Goal: Task Accomplishment & Management: Manage account settings

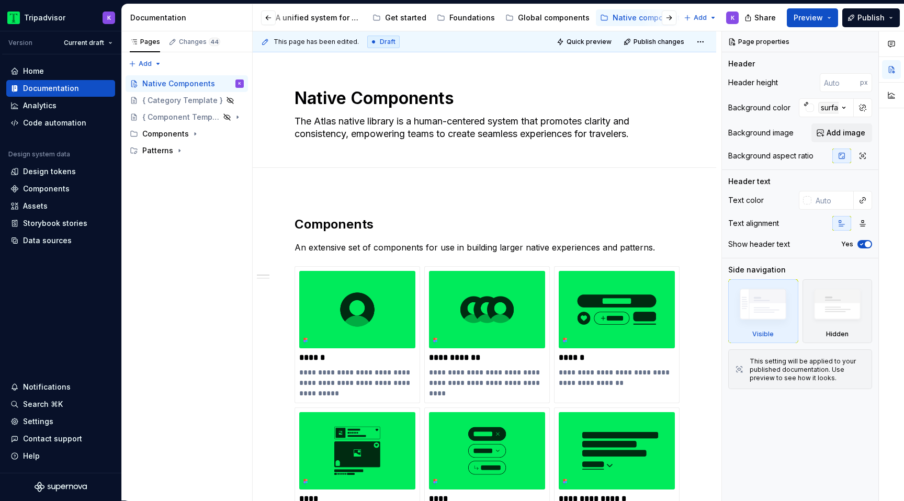
scroll to position [0, 282]
click at [267, 18] on button "button" at bounding box center [268, 17] width 15 height 15
click at [534, 12] on div "Global components" at bounding box center [547, 18] width 84 height 13
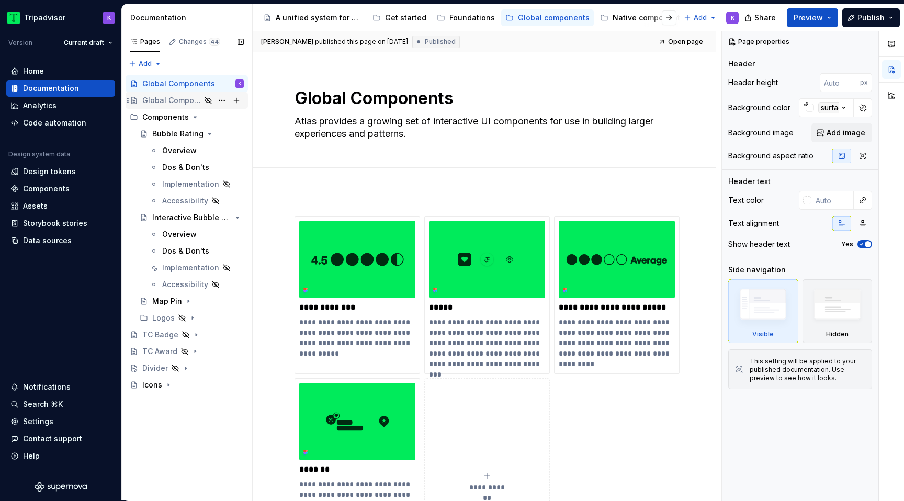
click at [195, 104] on div "Global Components (Reference)" at bounding box center [171, 100] width 59 height 10
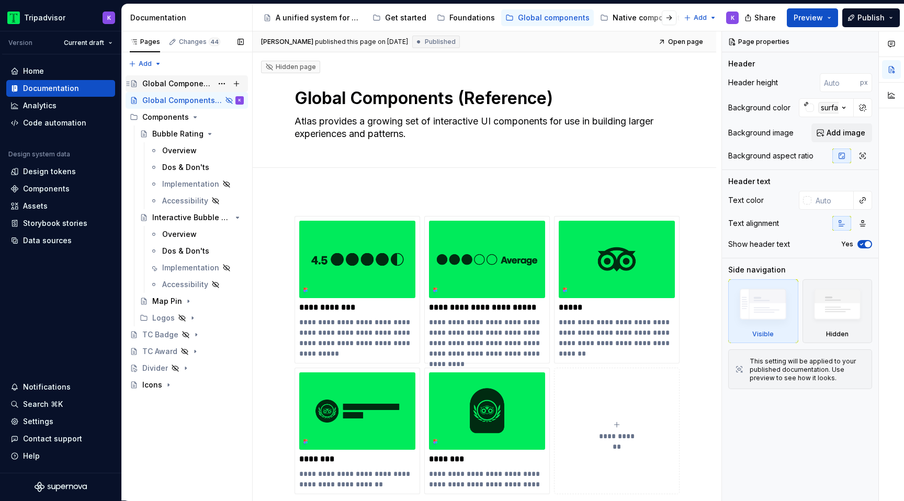
click at [185, 85] on div "Global Components" at bounding box center [177, 83] width 70 height 10
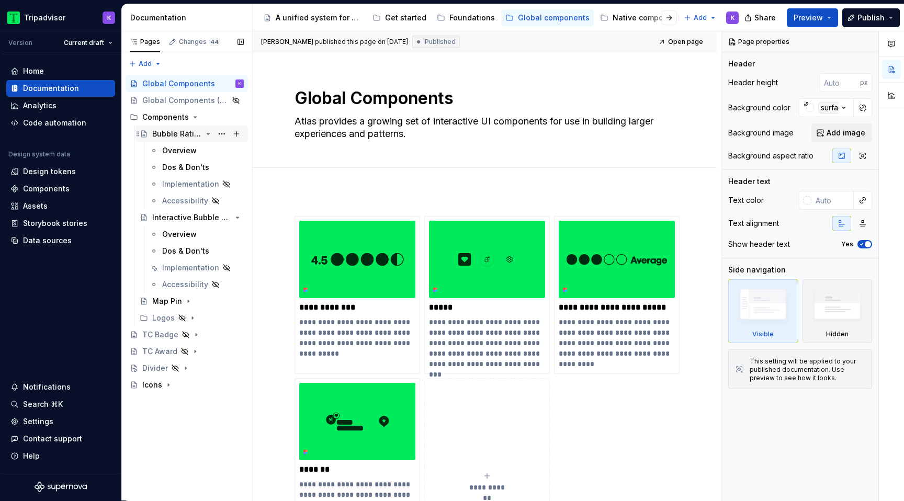
click at [205, 133] on icon "Page tree" at bounding box center [208, 134] width 8 height 8
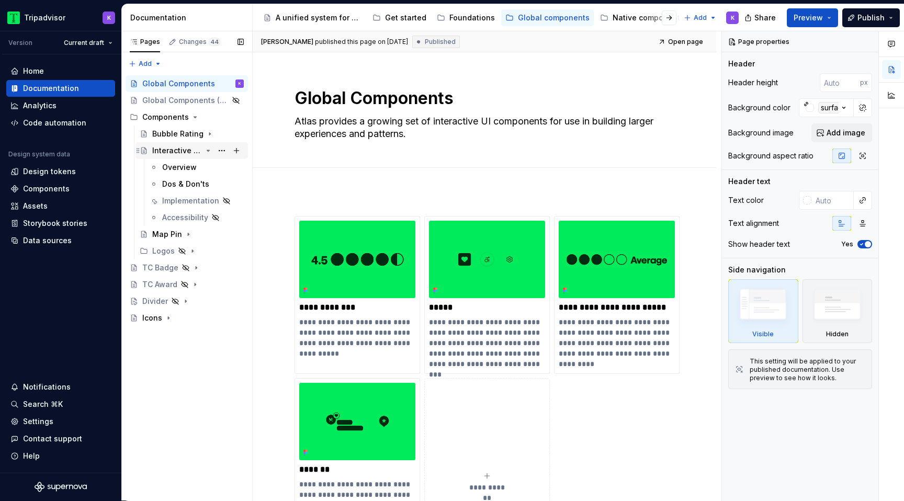
click at [208, 151] on icon "Page tree" at bounding box center [208, 150] width 3 height 1
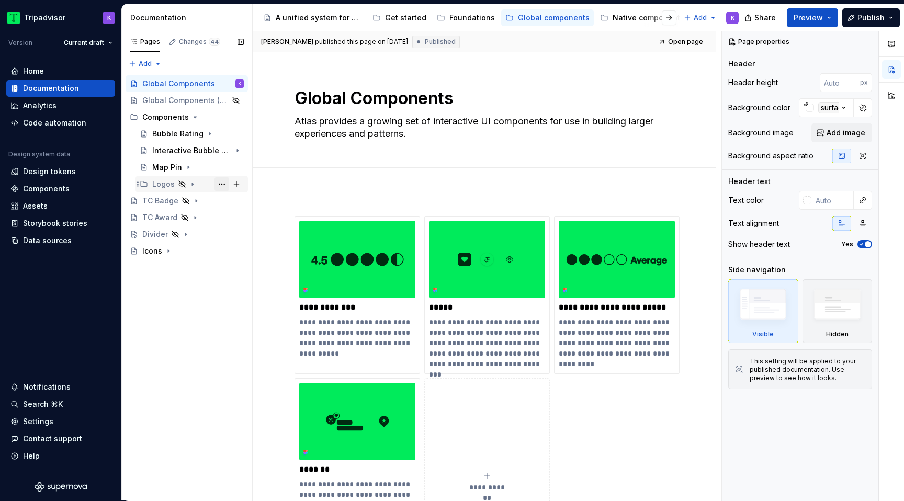
click at [220, 184] on button "Page tree" at bounding box center [221, 184] width 15 height 15
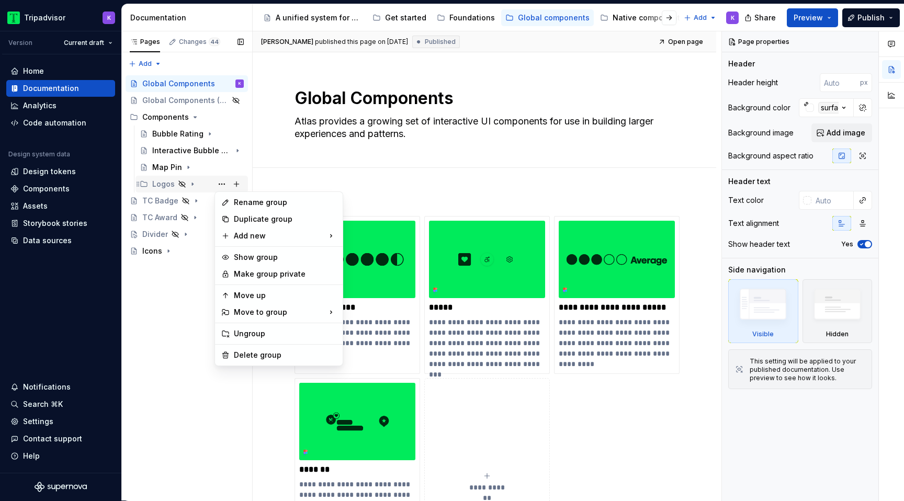
click at [191, 185] on div "Pages Changes 44 Add Accessibility guide for tree Page tree. Navigate the tree …" at bounding box center [186, 266] width 131 height 470
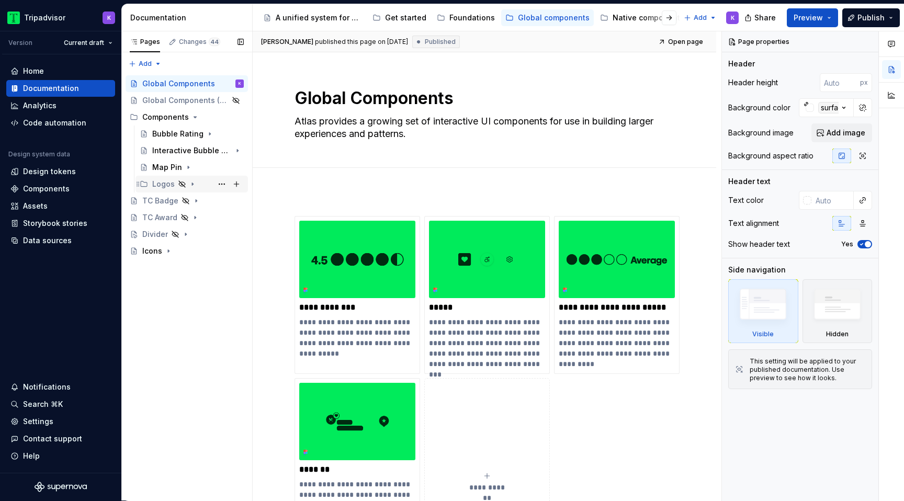
click at [194, 185] on icon "Page tree" at bounding box center [192, 184] width 8 height 8
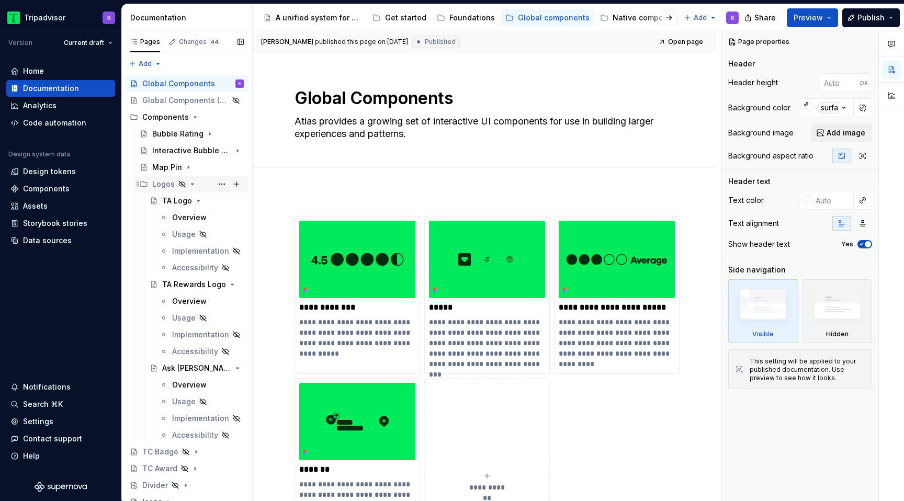
click at [190, 186] on icon "Page tree" at bounding box center [192, 184] width 8 height 8
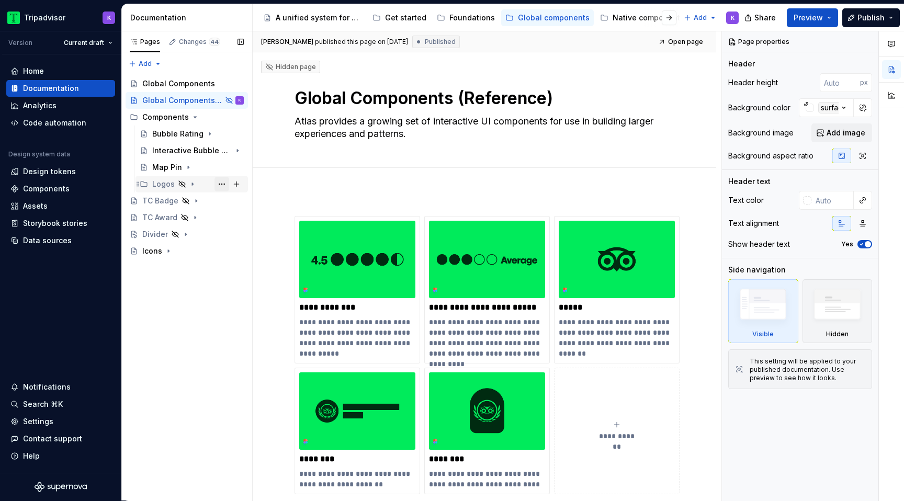
click at [222, 185] on button "Page tree" at bounding box center [221, 184] width 15 height 15
click at [334, 179] on html "Tripadvisor K Version Current draft Home Documentation Analytics Code automatio…" at bounding box center [452, 250] width 904 height 501
click at [222, 186] on button "Page tree" at bounding box center [221, 184] width 15 height 15
click at [220, 185] on div "Pages Changes 44 Add Accessibility guide for tree Page tree. Navigate the tree …" at bounding box center [186, 266] width 131 height 470
click at [192, 181] on icon "Page tree" at bounding box center [192, 184] width 8 height 8
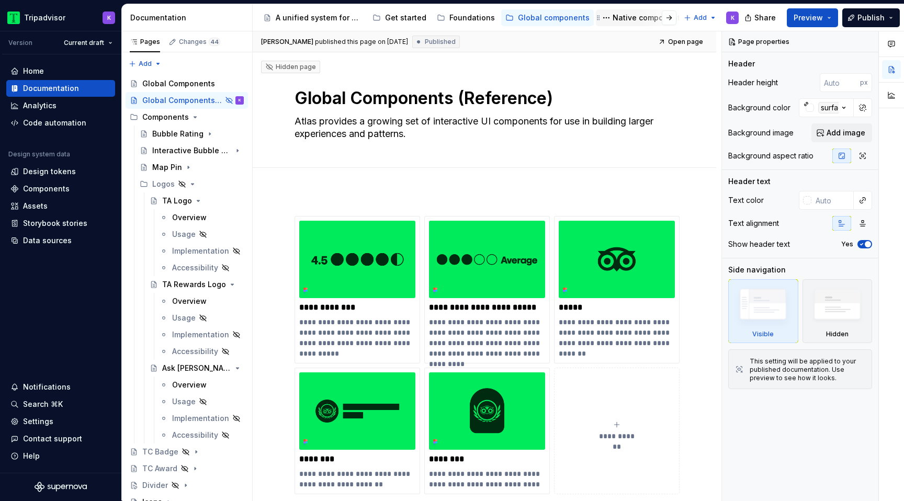
click at [641, 19] on div "Native components" at bounding box center [649, 18] width 72 height 10
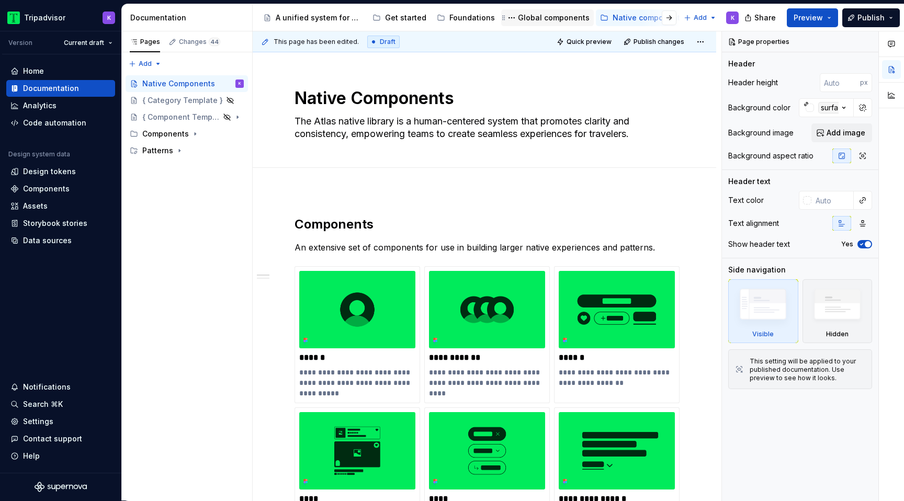
click at [558, 25] on div "Global components" at bounding box center [547, 17] width 93 height 17
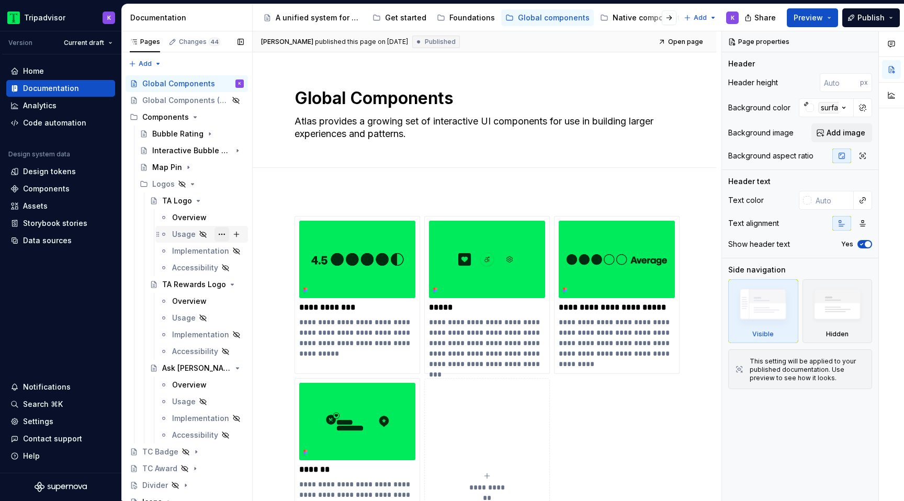
click at [220, 234] on button "Page tree" at bounding box center [221, 234] width 15 height 15
type textarea "*"
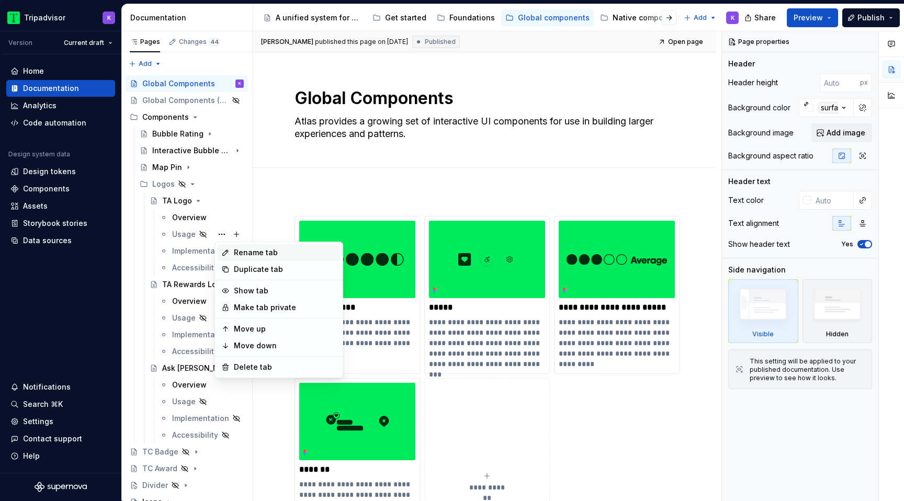
click at [262, 253] on div "Rename tab" at bounding box center [285, 252] width 103 height 10
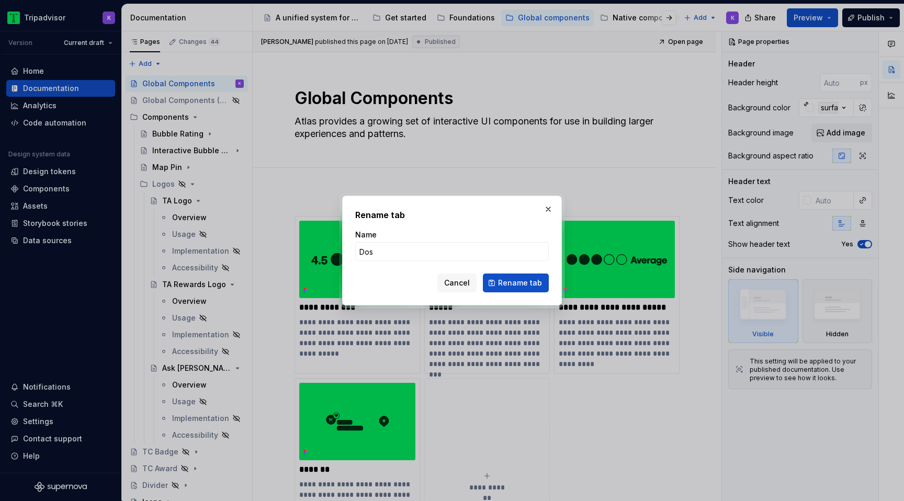
type input "Dos & Don'ts"
click at [508, 285] on span "Rename tab" at bounding box center [520, 283] width 44 height 10
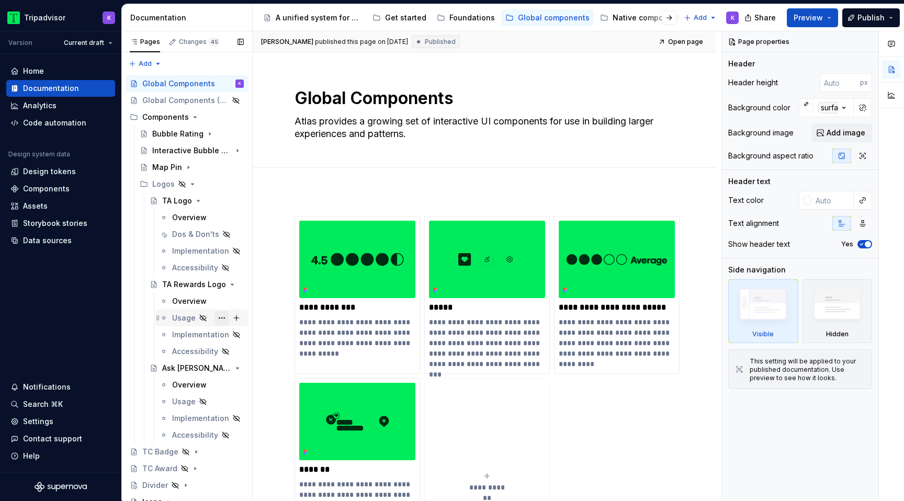
click at [222, 312] on button "Page tree" at bounding box center [221, 318] width 15 height 15
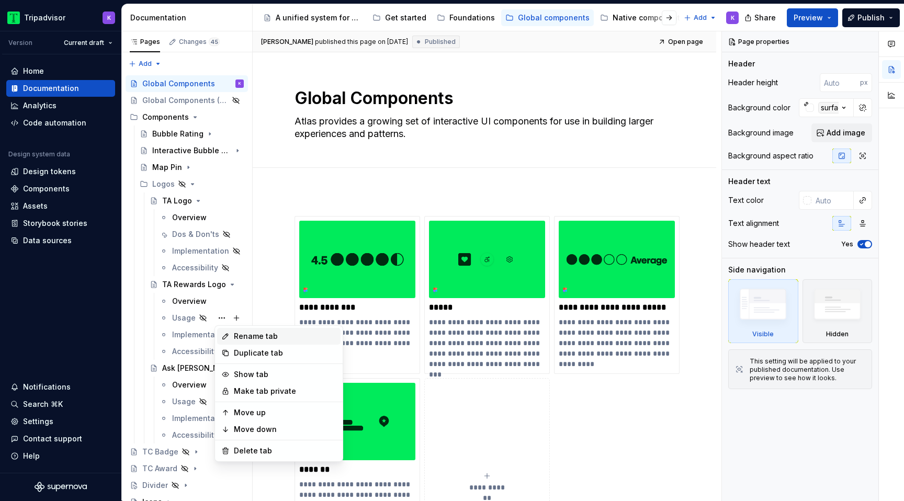
click at [275, 341] on div "Rename tab" at bounding box center [285, 336] width 103 height 10
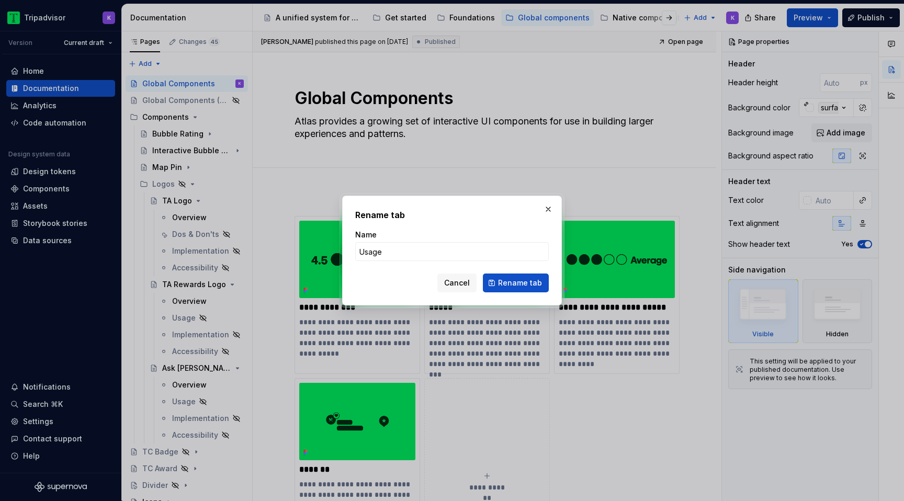
type textarea "*"
type input "Dos & Don'ts"
click at [515, 273] on form "Name Dos & [PERSON_NAME] Cancel Rename tab" at bounding box center [452, 261] width 194 height 63
click at [515, 282] on span "Rename tab" at bounding box center [520, 283] width 44 height 10
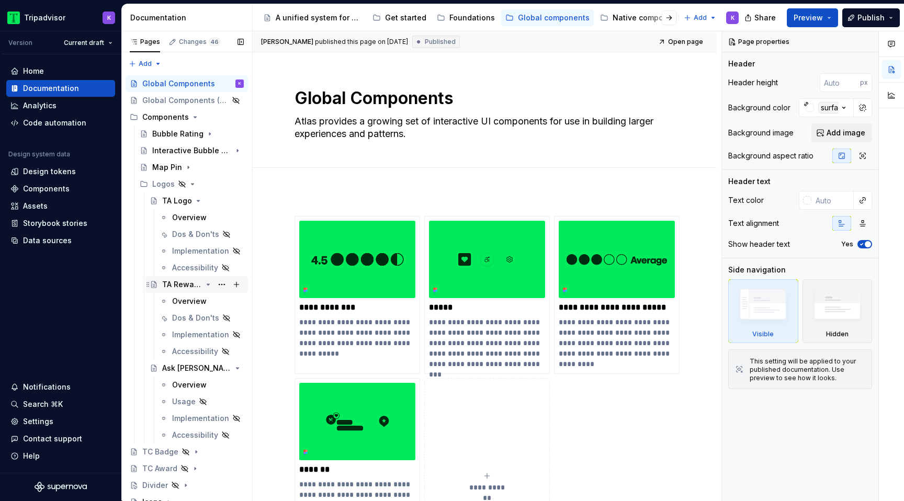
click at [205, 282] on icon "Page tree" at bounding box center [208, 284] width 8 height 8
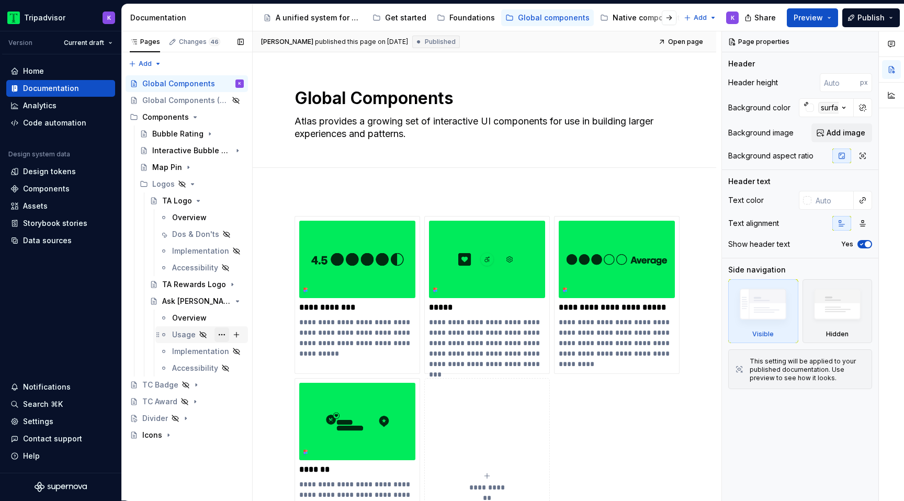
click at [218, 334] on button "Page tree" at bounding box center [221, 334] width 15 height 15
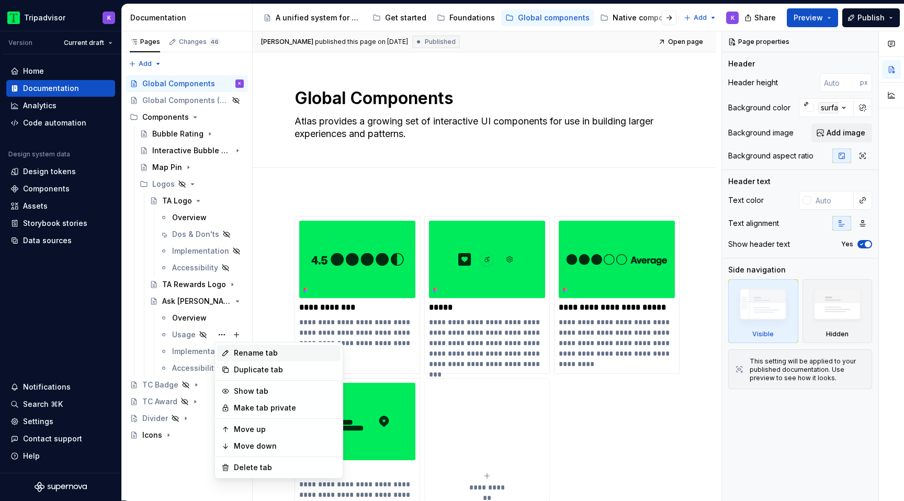
type textarea "*"
click at [258, 351] on div "Rename tab" at bounding box center [285, 353] width 103 height 10
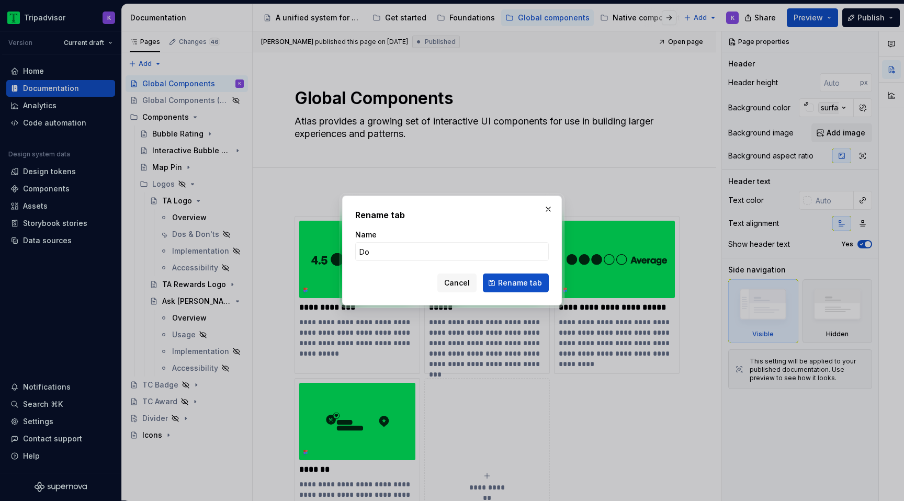
type input "Dos & Don'ts"
click at [513, 280] on span "Rename tab" at bounding box center [520, 283] width 44 height 10
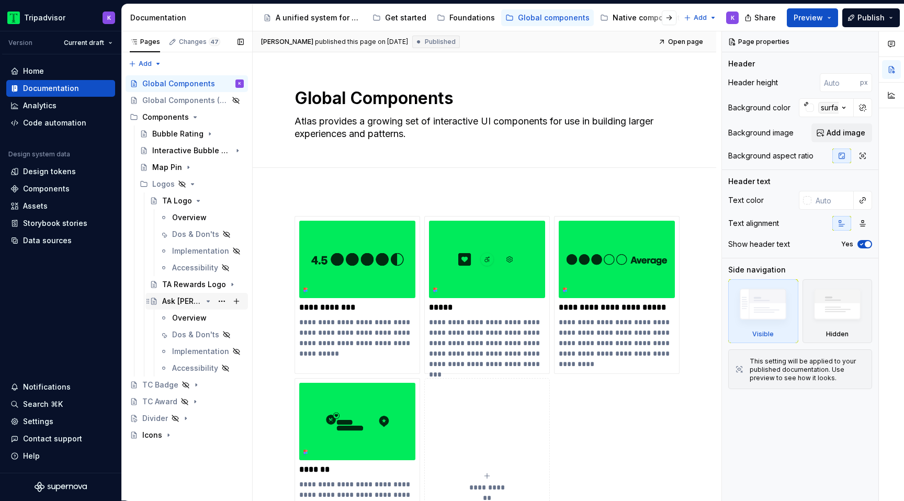
click at [208, 301] on icon "Page tree" at bounding box center [208, 301] width 3 height 1
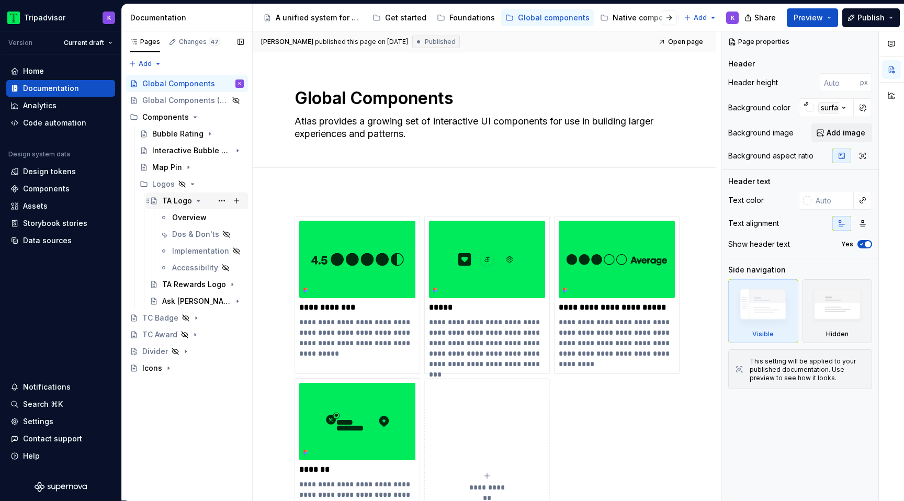
click at [198, 202] on icon "Page tree" at bounding box center [198, 201] width 8 height 8
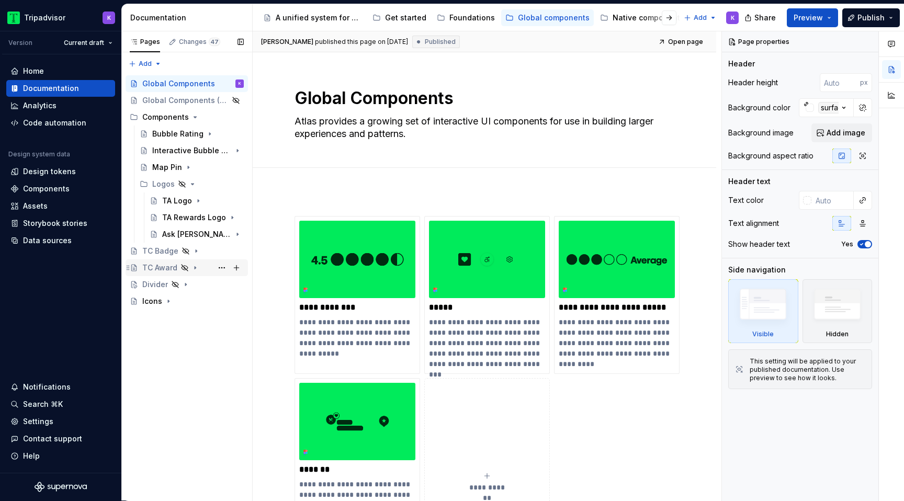
click at [195, 268] on icon "Page tree" at bounding box center [195, 268] width 1 height 3
click at [194, 268] on icon "Page tree" at bounding box center [195, 267] width 3 height 1
click at [195, 268] on icon "Page tree" at bounding box center [195, 268] width 8 height 8
click at [219, 300] on button "Page tree" at bounding box center [221, 301] width 15 height 15
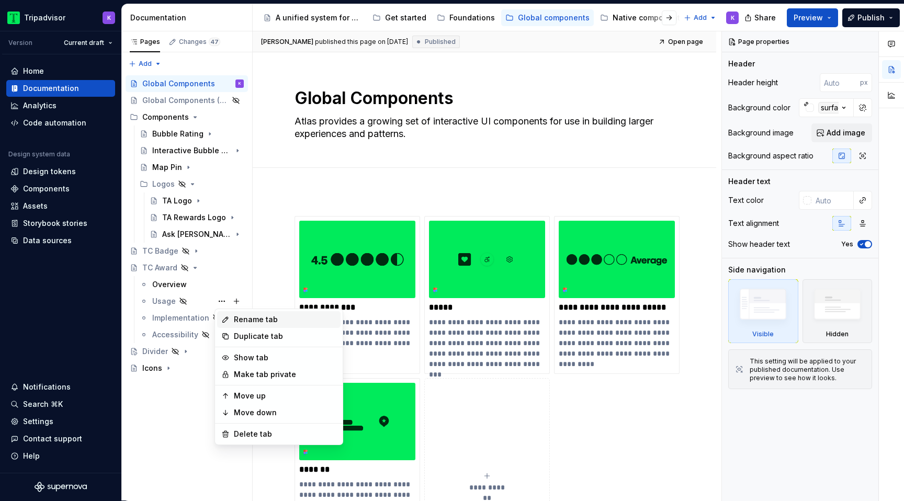
click at [268, 318] on div "Rename tab" at bounding box center [285, 319] width 103 height 10
type textarea "*"
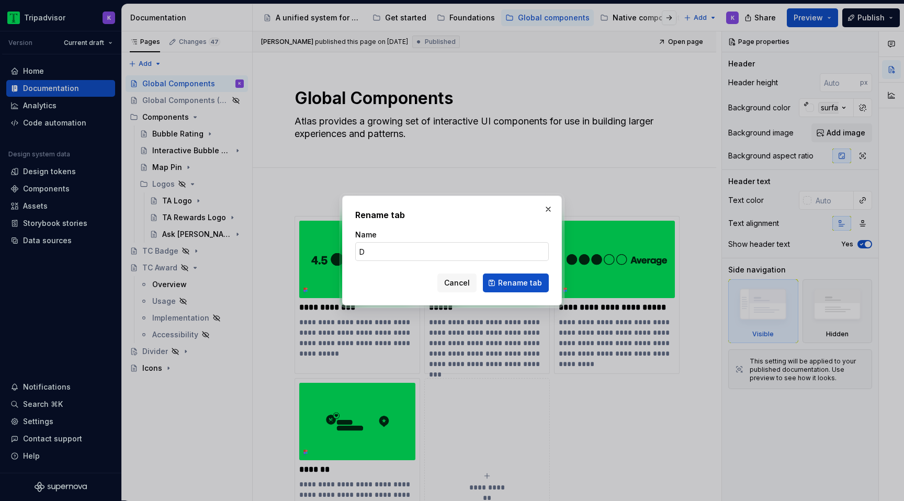
type input "Dos & Don'ts"
click at [505, 283] on span "Rename tab" at bounding box center [520, 283] width 44 height 10
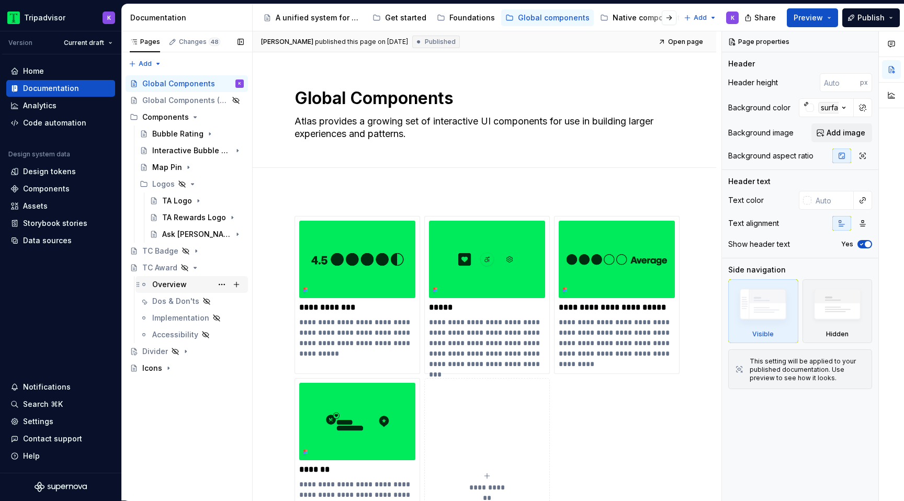
click at [178, 289] on div "Overview" at bounding box center [169, 284] width 35 height 10
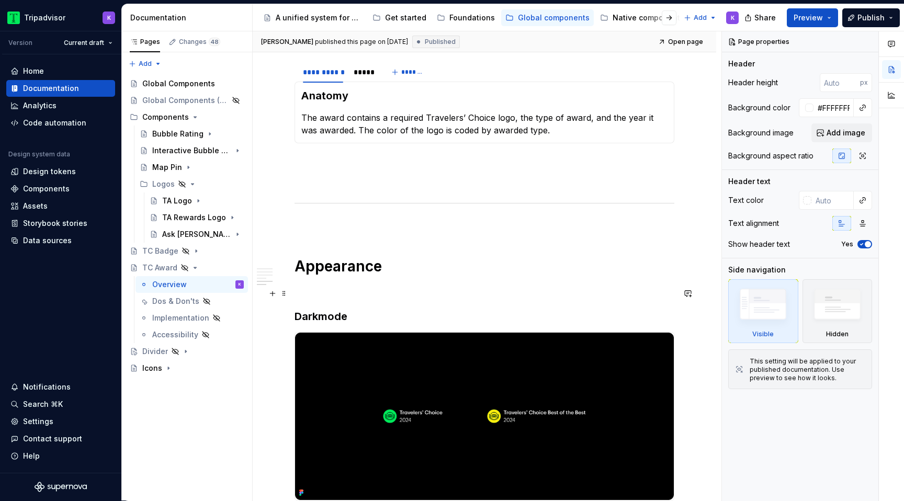
scroll to position [1082, 0]
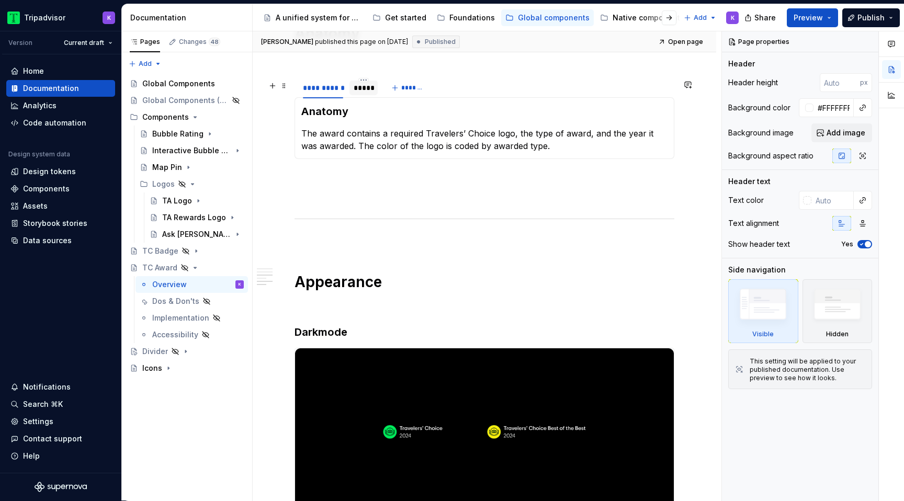
click at [374, 96] on div "*****" at bounding box center [363, 88] width 28 height 17
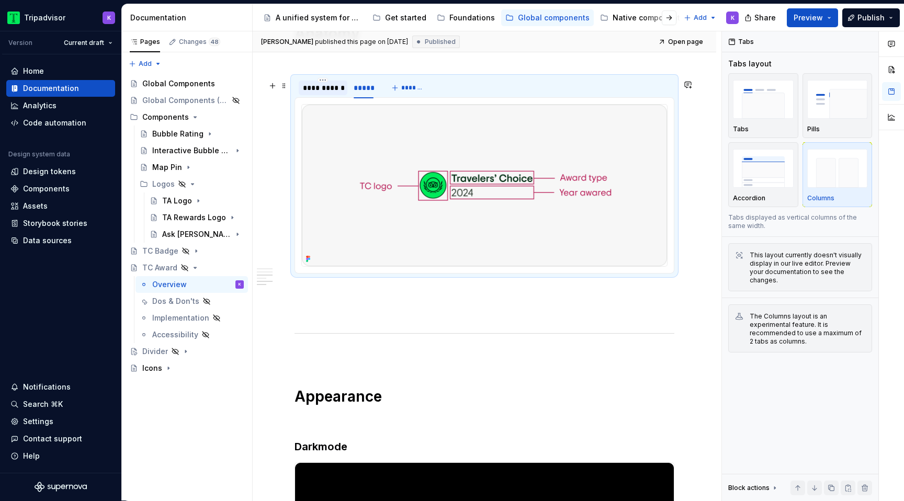
click at [331, 93] on div "**********" at bounding box center [323, 88] width 40 height 10
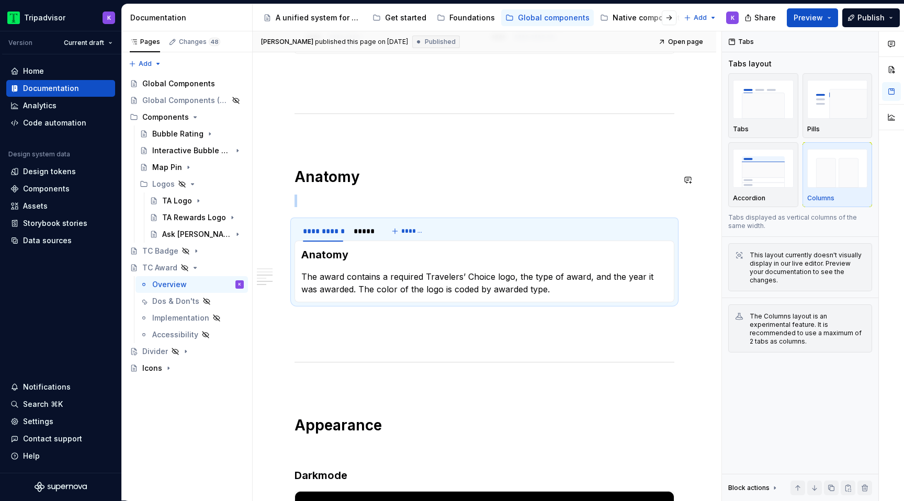
scroll to position [934, 0]
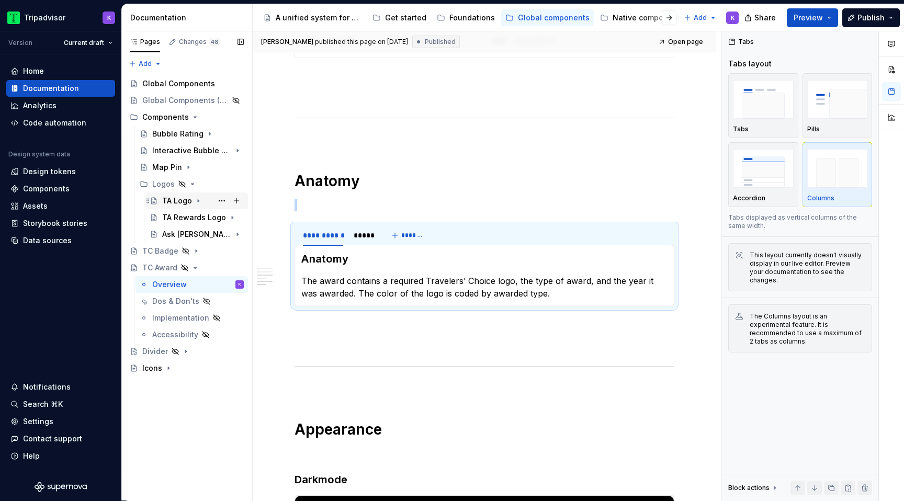
click at [180, 203] on div "TA Logo" at bounding box center [177, 201] width 30 height 10
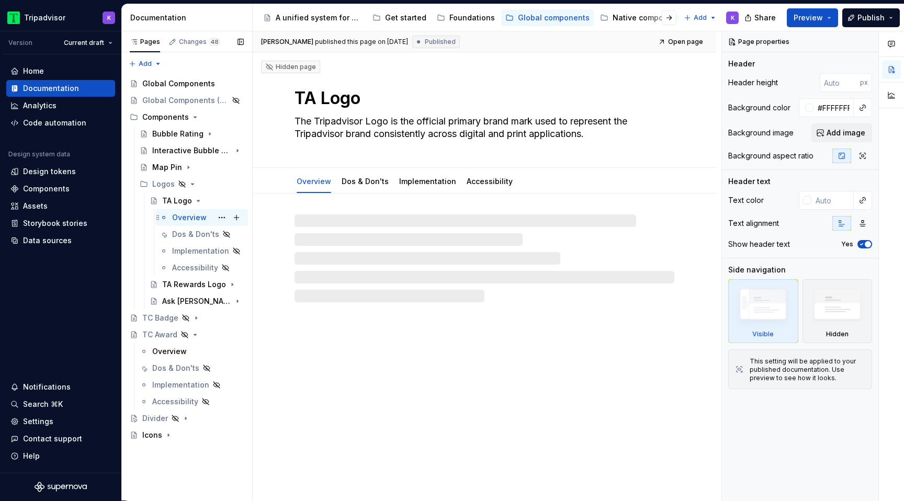
click at [199, 214] on div "Overview" at bounding box center [189, 217] width 35 height 10
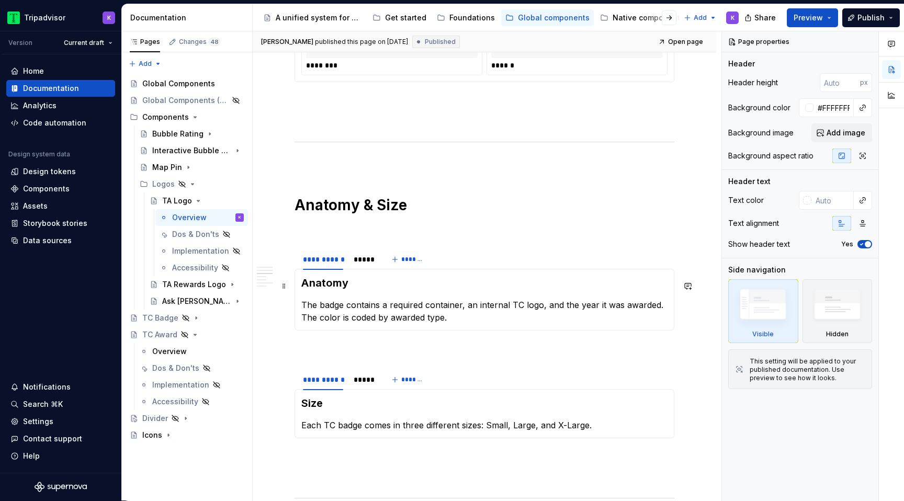
scroll to position [898, 0]
click at [363, 382] on div "*****" at bounding box center [364, 379] width 20 height 10
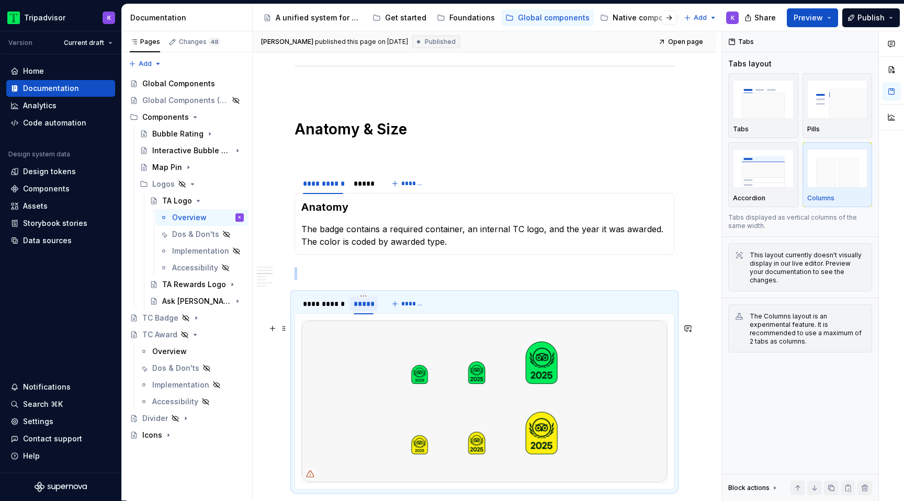
scroll to position [1004, 0]
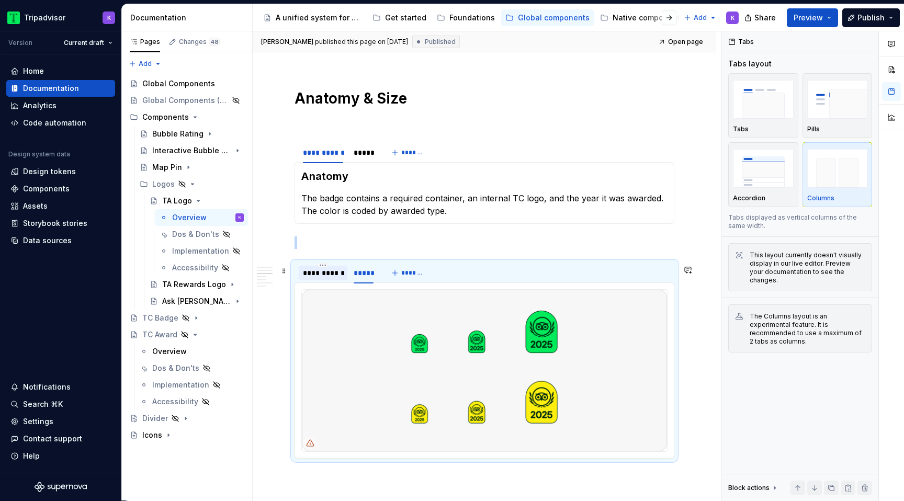
click at [320, 278] on div "**********" at bounding box center [323, 273] width 40 height 10
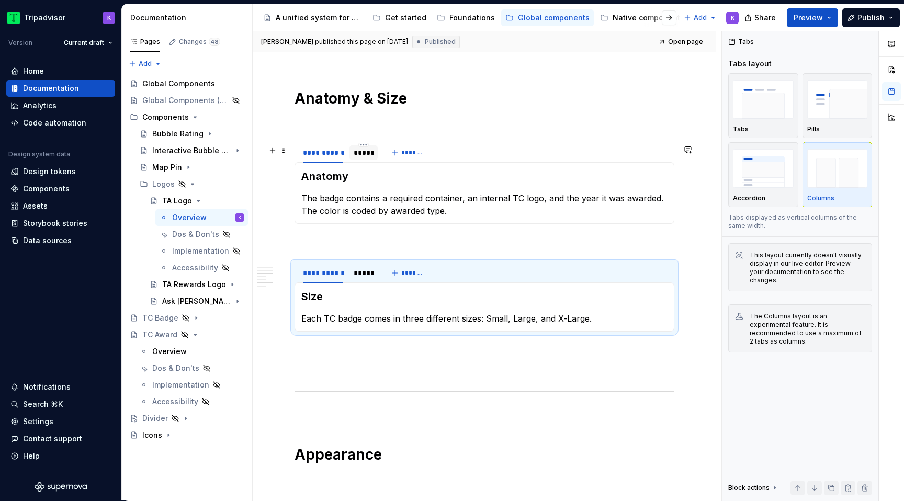
click at [367, 158] on div "*****" at bounding box center [364, 153] width 20 height 10
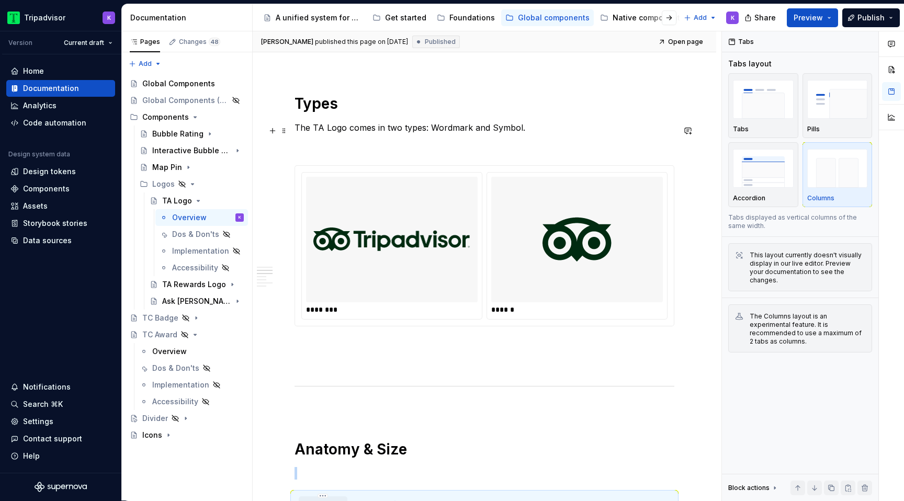
scroll to position [657, 0]
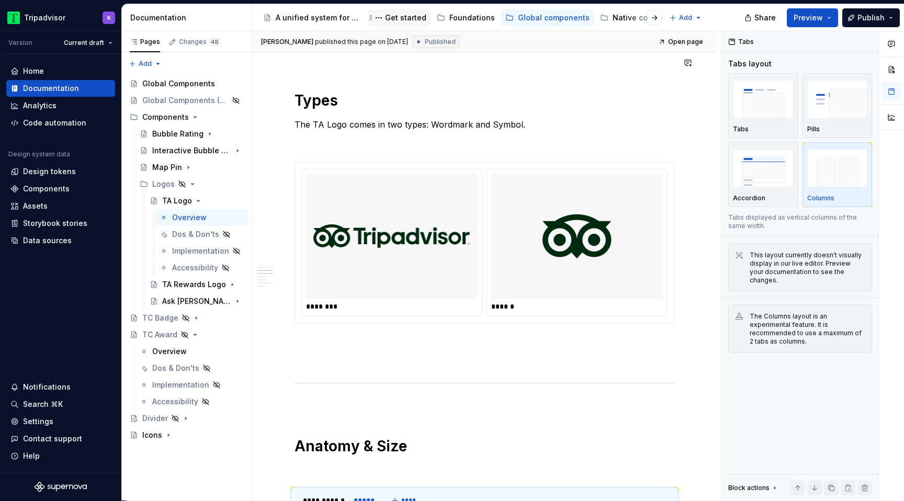
type textarea "*"
